Goal: Task Accomplishment & Management: Manage account settings

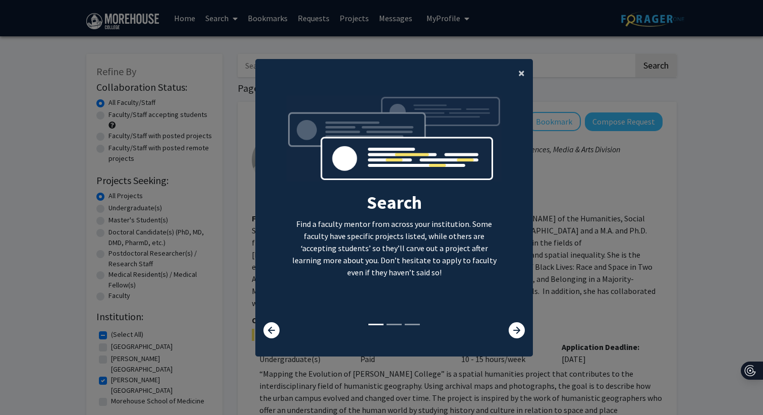
click at [524, 79] on span "×" at bounding box center [521, 73] width 7 height 16
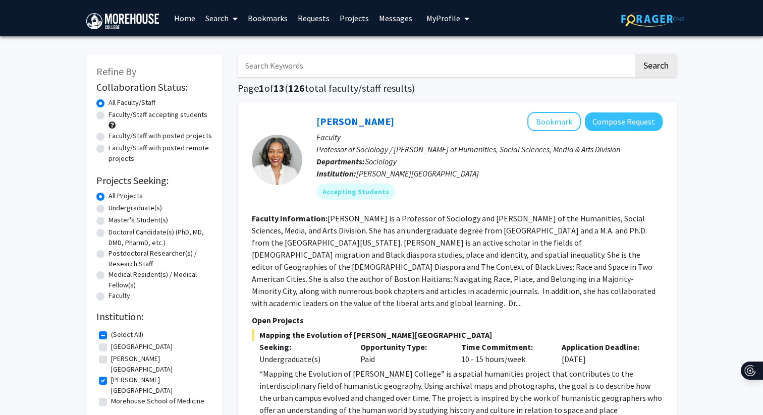
click at [449, 18] on span "My Profile" at bounding box center [443, 18] width 34 height 10
click at [460, 52] on span "[PERSON_NAME]" at bounding box center [489, 46] width 61 height 11
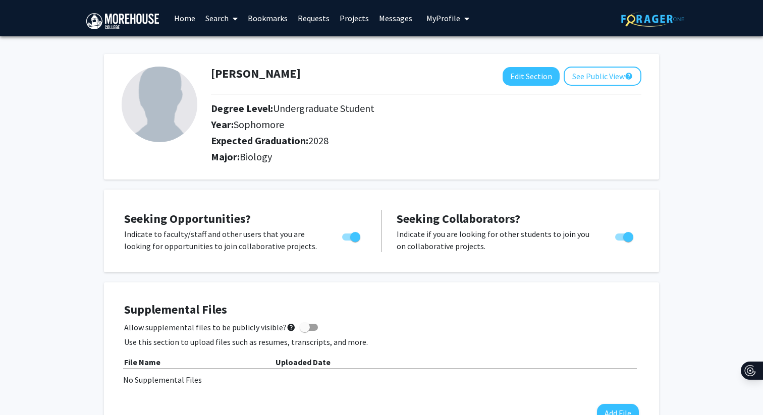
click at [603, 81] on button "See Public View help" at bounding box center [603, 76] width 78 height 19
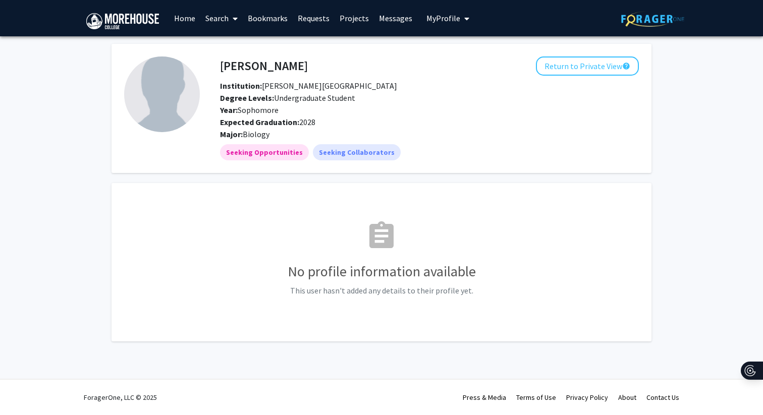
click at [41, 192] on div "[PERSON_NAME] Return to Private View help Institution: [PERSON_NAME][GEOGRAPHIC…" at bounding box center [381, 205] width 763 height 338
